Goal: Task Accomplishment & Management: Use online tool/utility

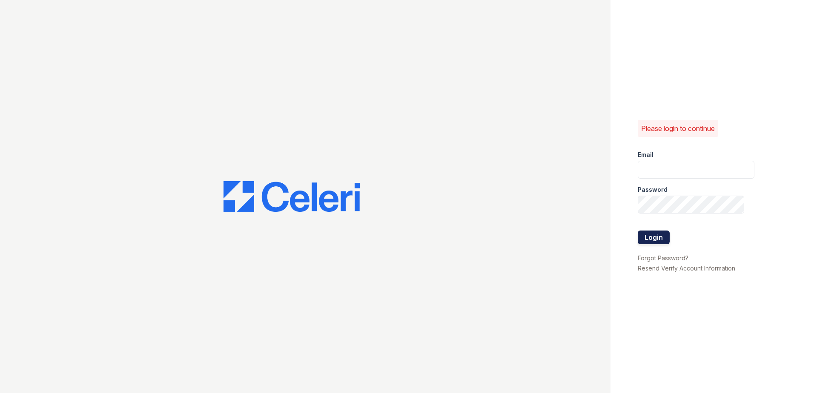
type input "[EMAIL_ADDRESS][DOMAIN_NAME]"
click at [664, 238] on button "Login" at bounding box center [654, 238] width 32 height 14
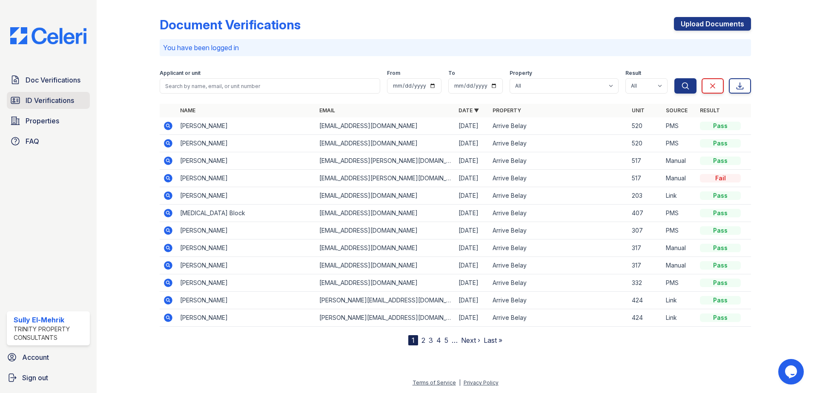
click at [38, 106] on link "ID Verifications" at bounding box center [48, 100] width 83 height 17
